Goal: Use online tool/utility: Utilize a website feature to perform a specific function

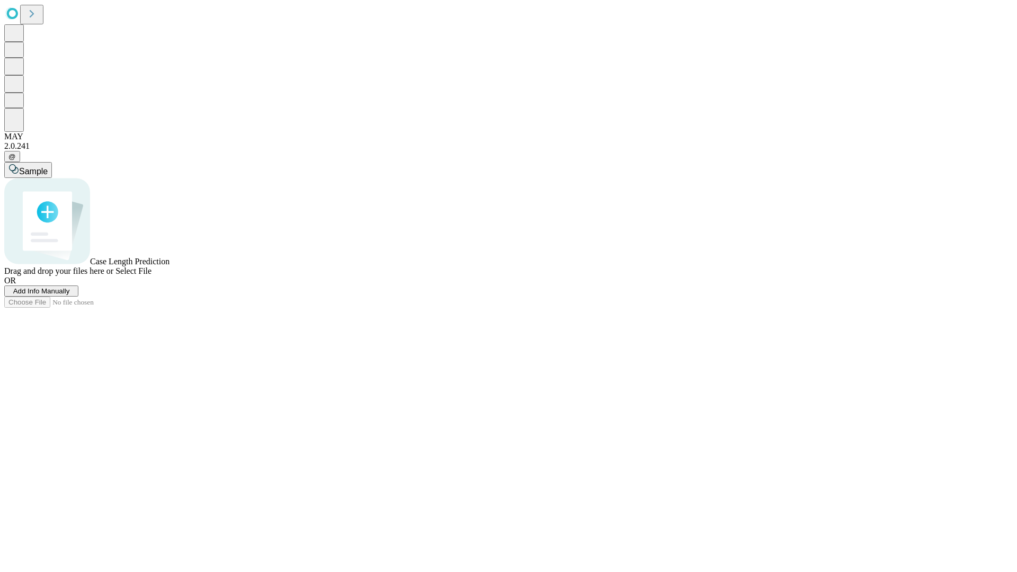
click at [151, 275] on span "Select File" at bounding box center [133, 270] width 36 height 9
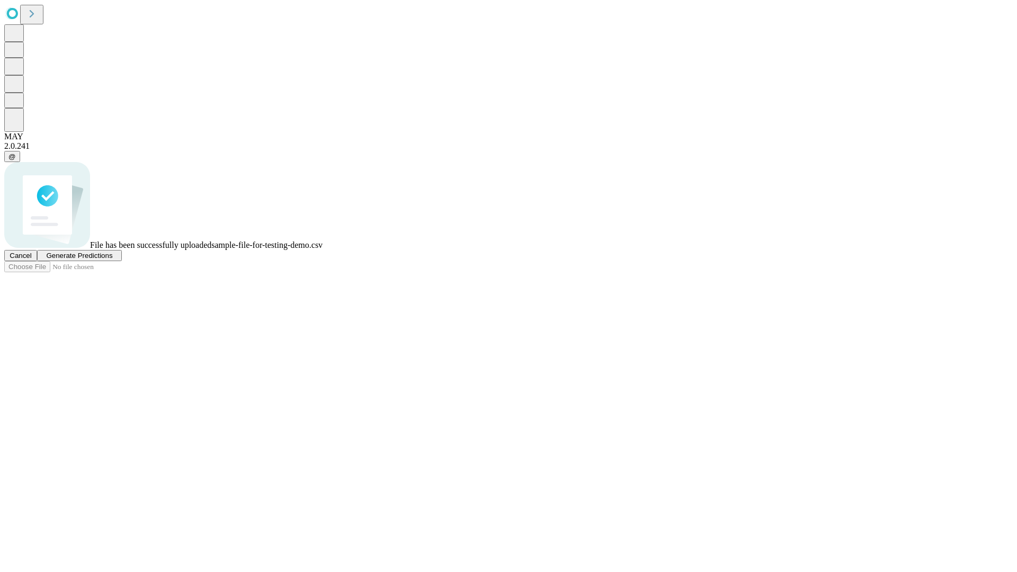
click at [112, 259] on span "Generate Predictions" at bounding box center [79, 256] width 66 height 8
